Goal: Navigation & Orientation: Find specific page/section

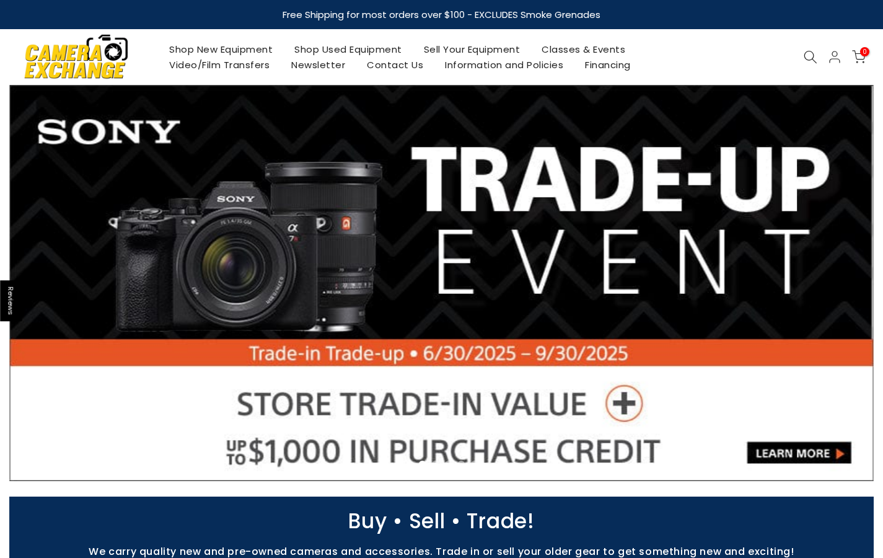
click at [582, 49] on link "Classes & Events" at bounding box center [583, 49] width 105 height 15
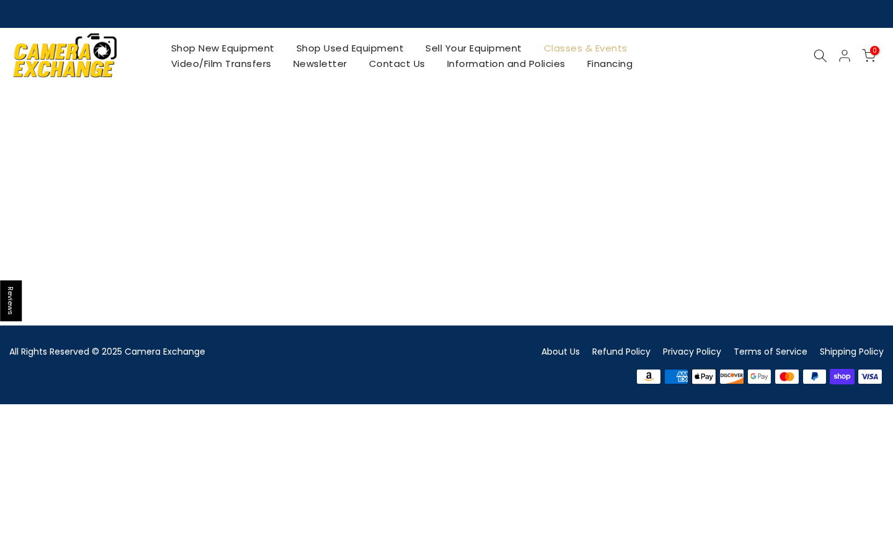
click at [601, 164] on main at bounding box center [446, 204] width 893 height 279
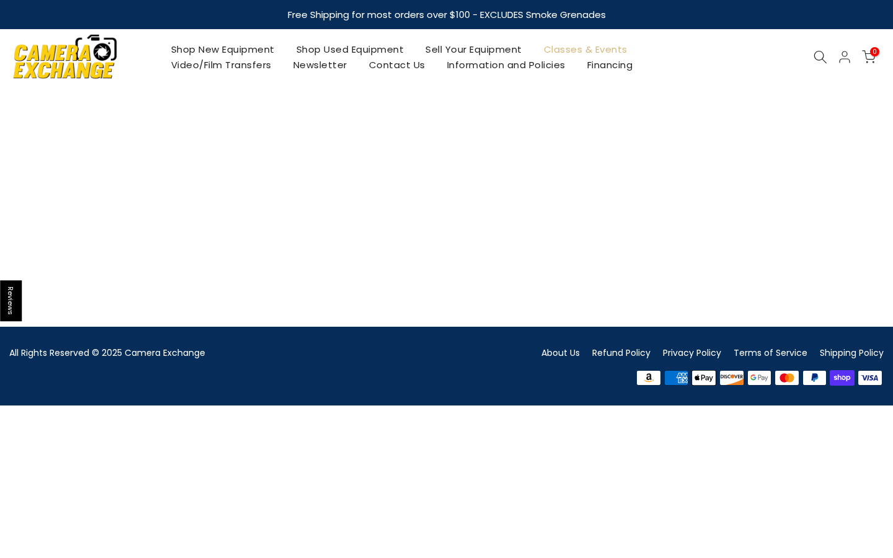
click at [578, 48] on link "Classes & Events" at bounding box center [584, 49] width 105 height 15
click at [323, 66] on link "Newsletter" at bounding box center [320, 64] width 76 height 15
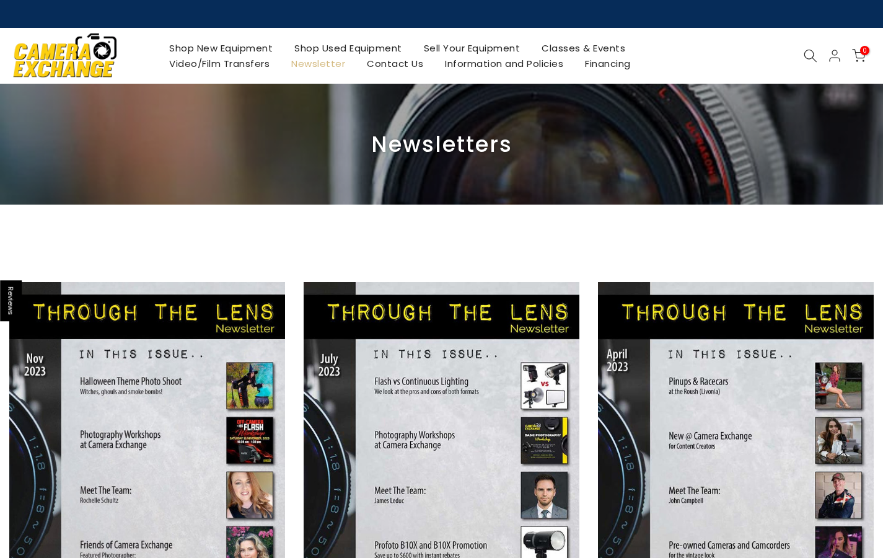
click at [575, 46] on link "Classes & Events" at bounding box center [583, 47] width 105 height 15
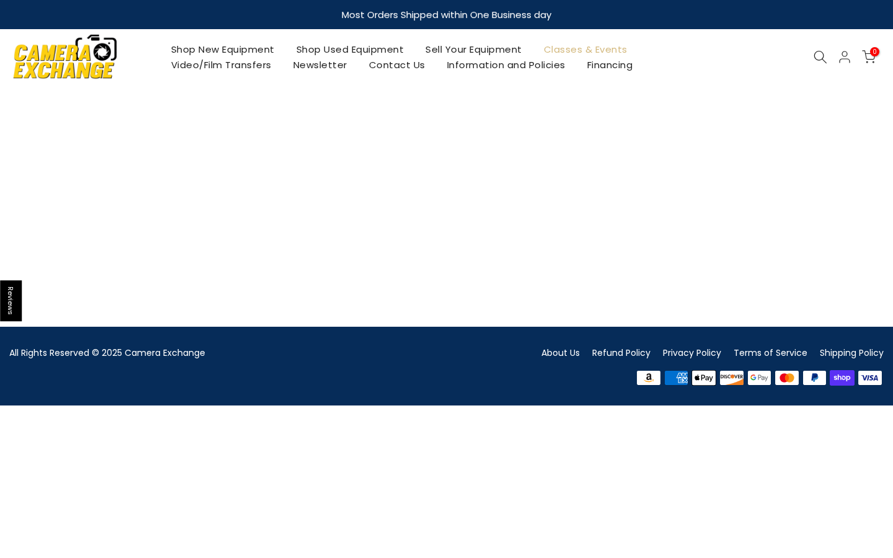
click at [214, 48] on link "Shop New Equipment" at bounding box center [222, 49] width 125 height 15
